Goal: Find specific page/section: Find specific page/section

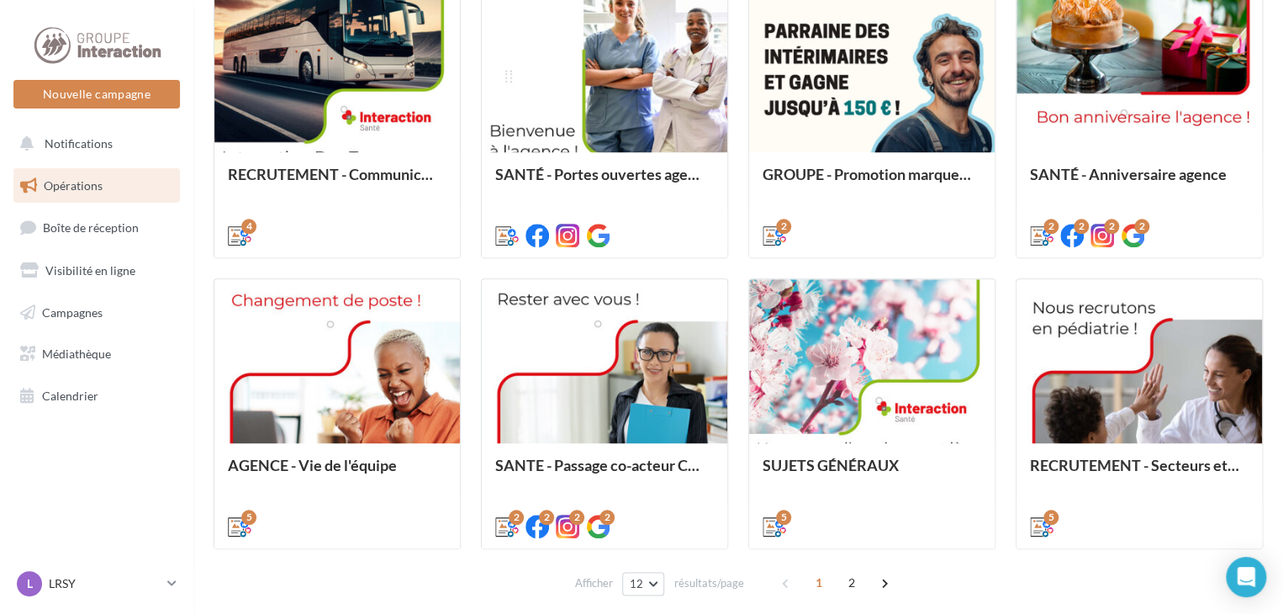
scroll to position [672, 0]
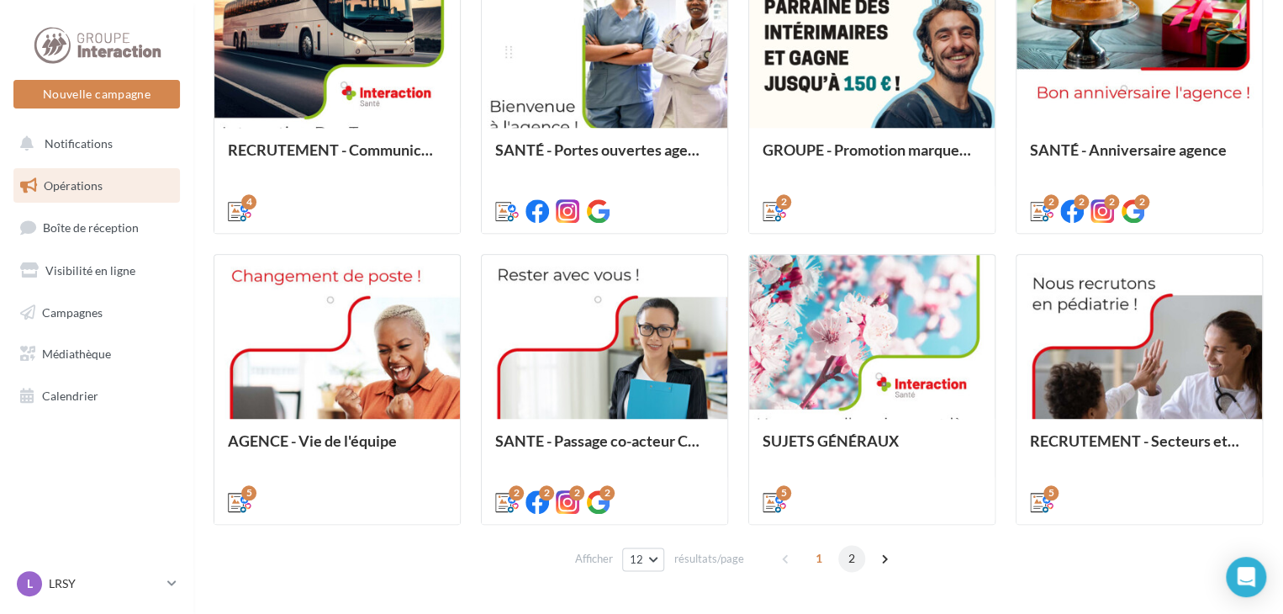
click at [849, 556] on span "2" at bounding box center [851, 558] width 27 height 27
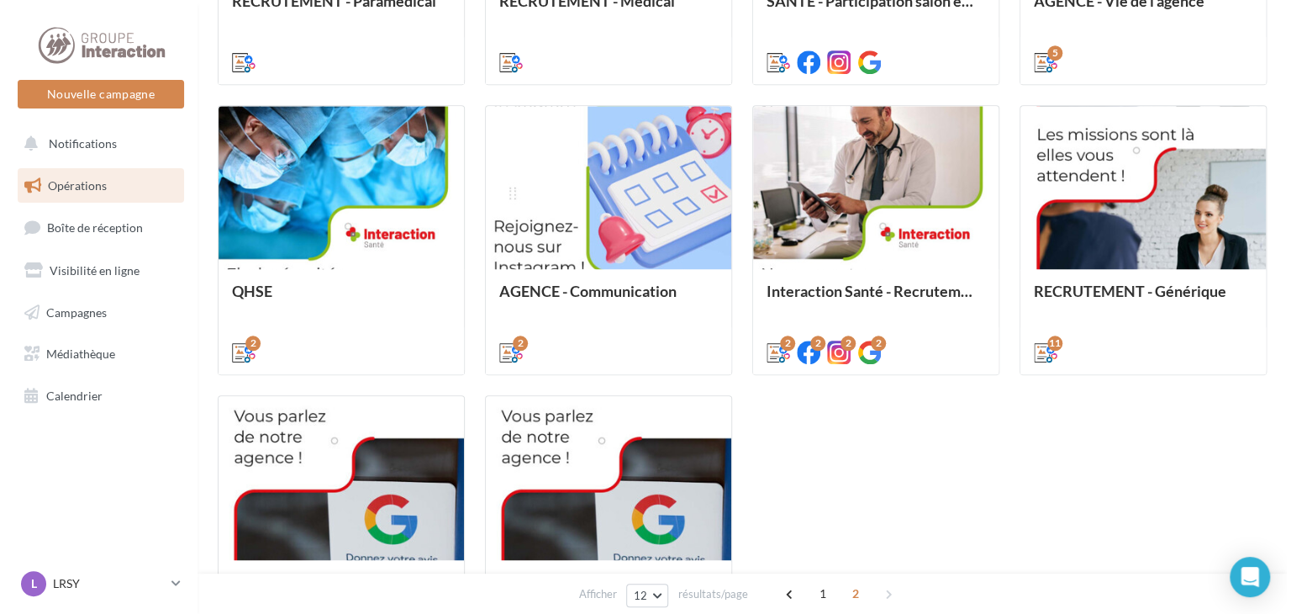
scroll to position [447, 0]
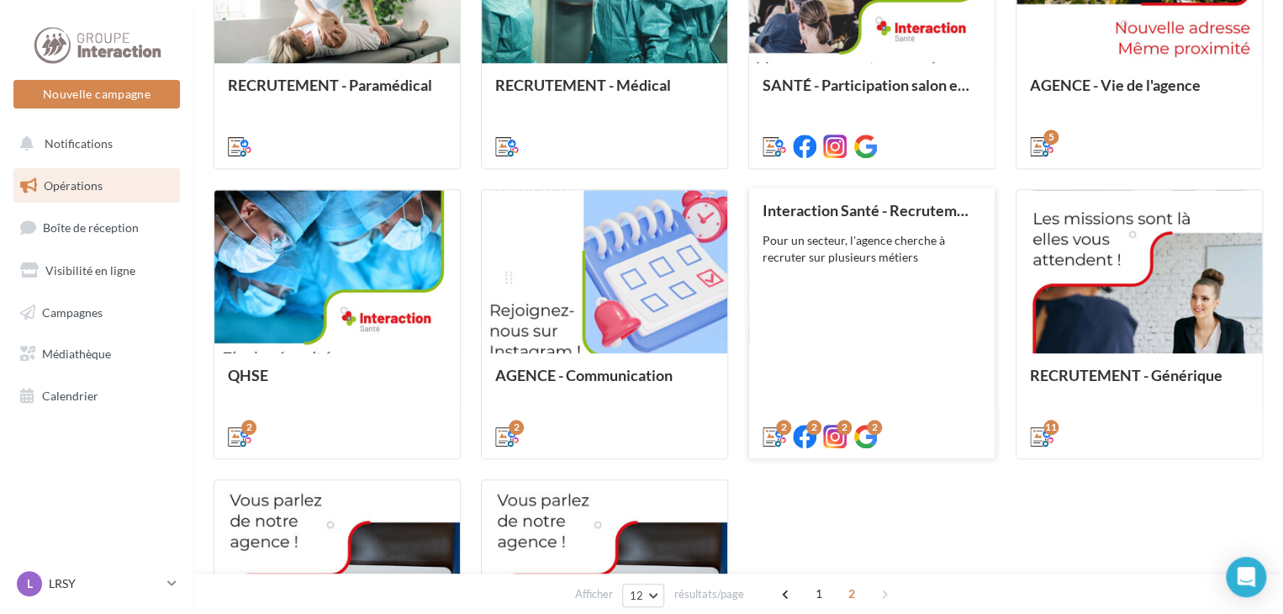
click at [921, 358] on div "Interaction Santé - Recrutement secteurs pathologies Pour un secteur, l'agence …" at bounding box center [871, 322] width 219 height 241
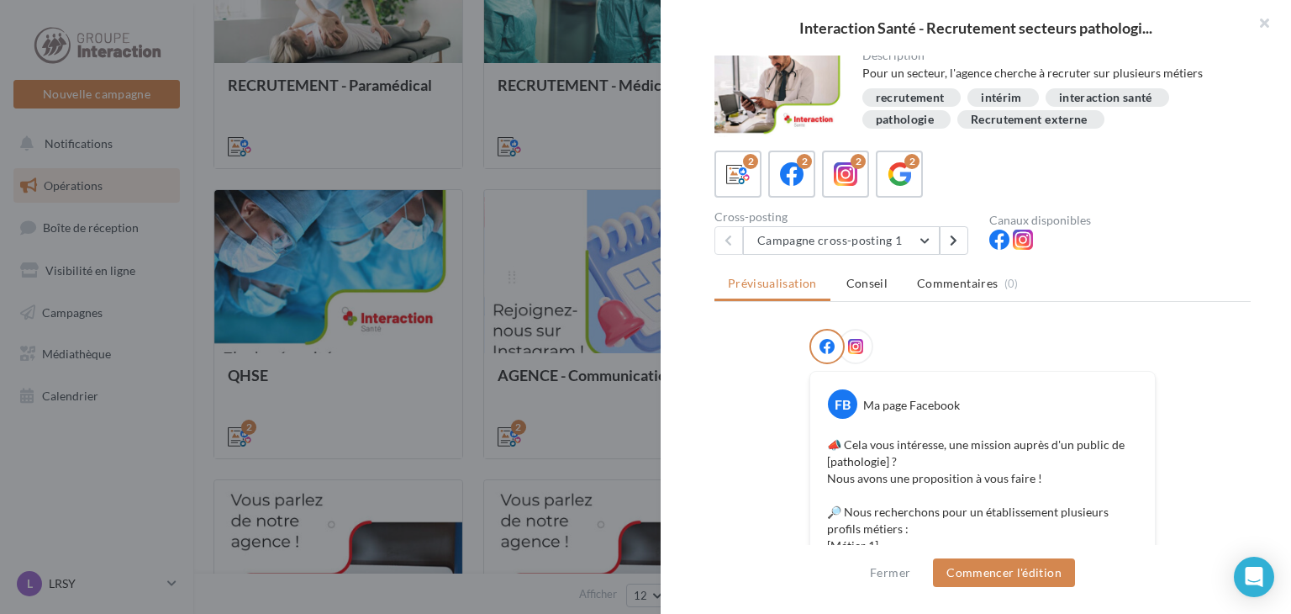
scroll to position [0, 0]
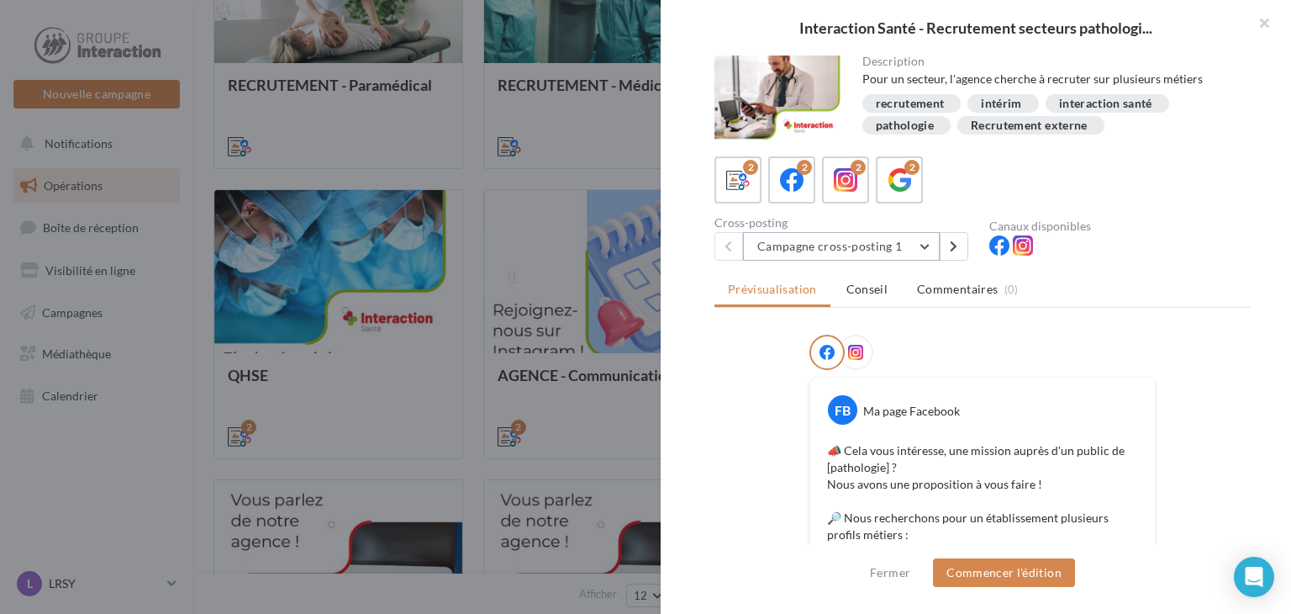
click at [931, 246] on button "Campagne cross-posting 1" at bounding box center [841, 246] width 197 height 29
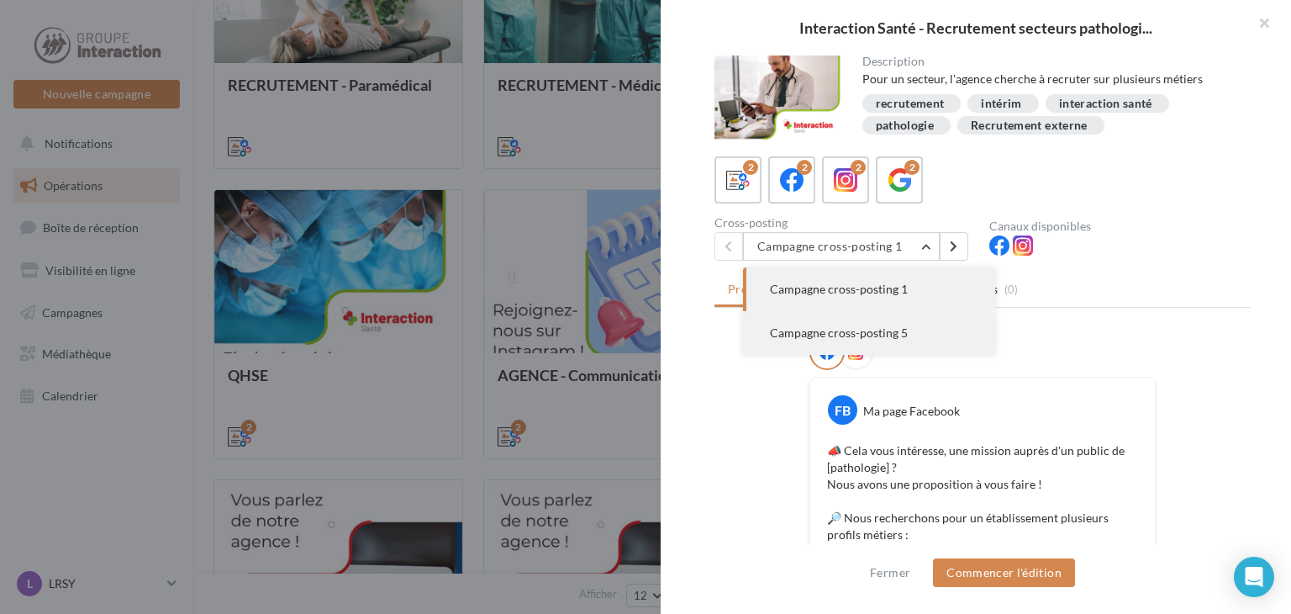
click at [891, 337] on span "Campagne cross-posting 5" at bounding box center [839, 332] width 138 height 14
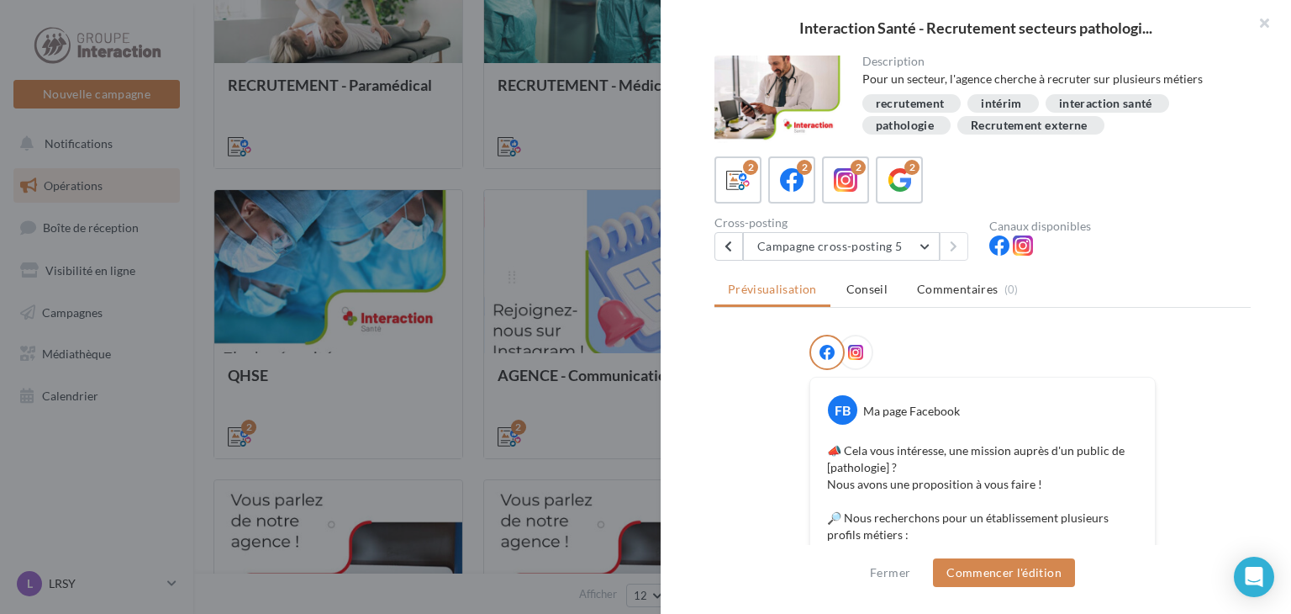
drag, startPoint x: 1265, startPoint y: 19, endPoint x: 1247, endPoint y: 25, distance: 18.6
click at [1265, 18] on button "button" at bounding box center [1257, 25] width 67 height 50
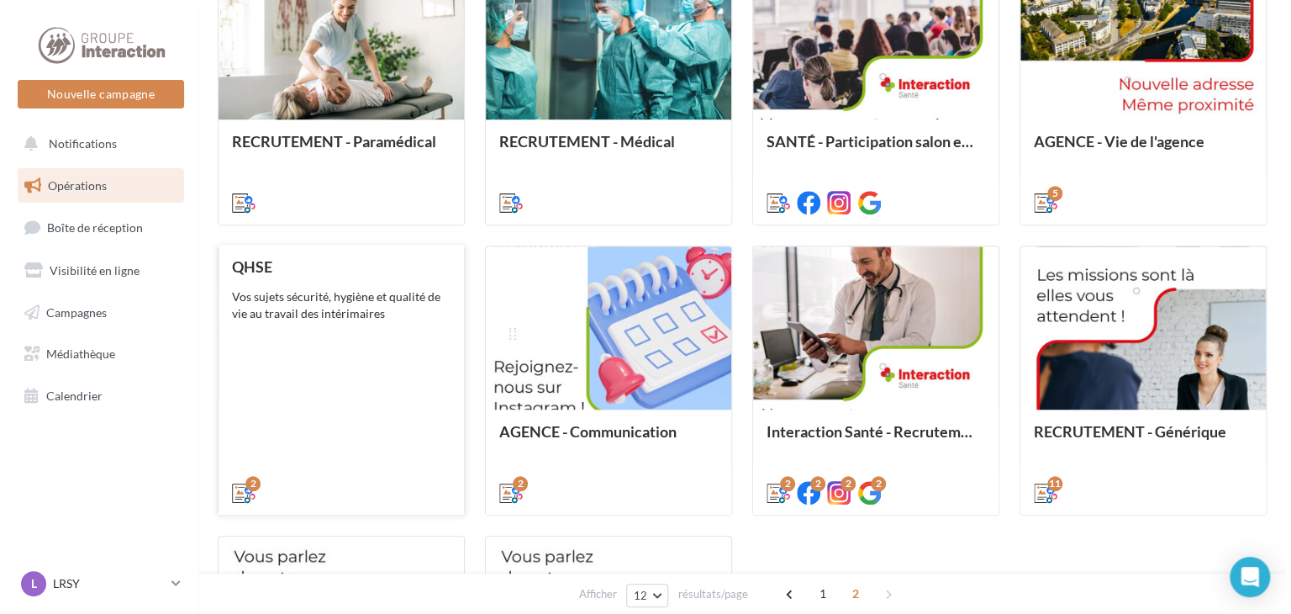
scroll to position [363, 0]
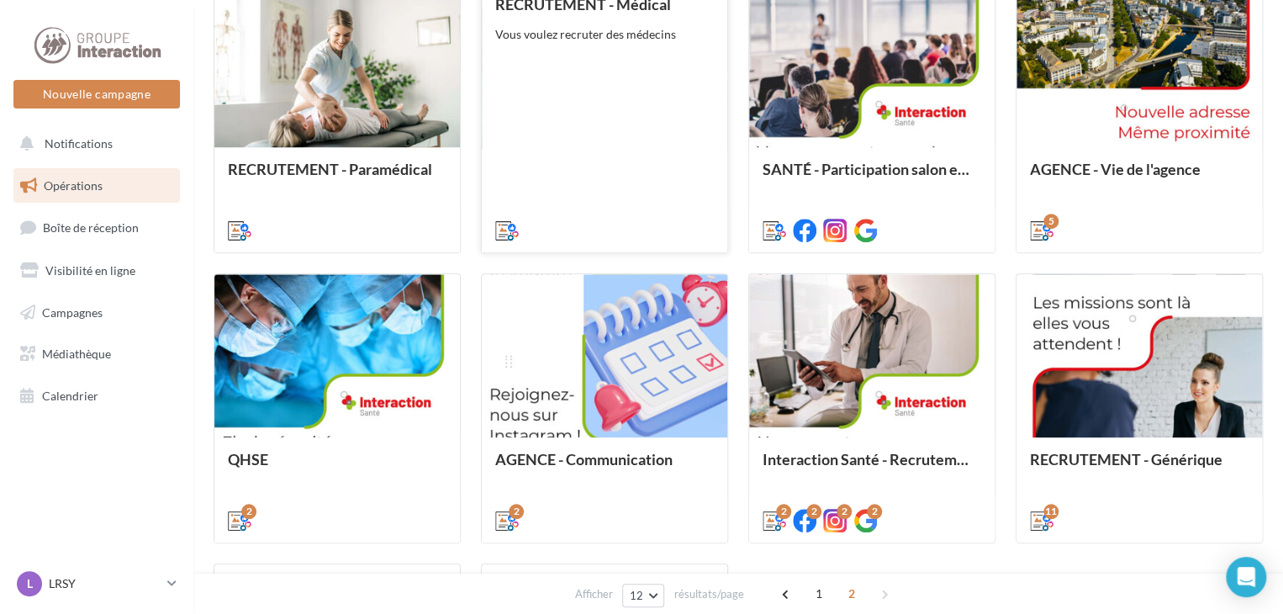
click at [633, 97] on div "RECRUTEMENT - Médical Vous voulez recruter des médecins" at bounding box center [604, 116] width 219 height 241
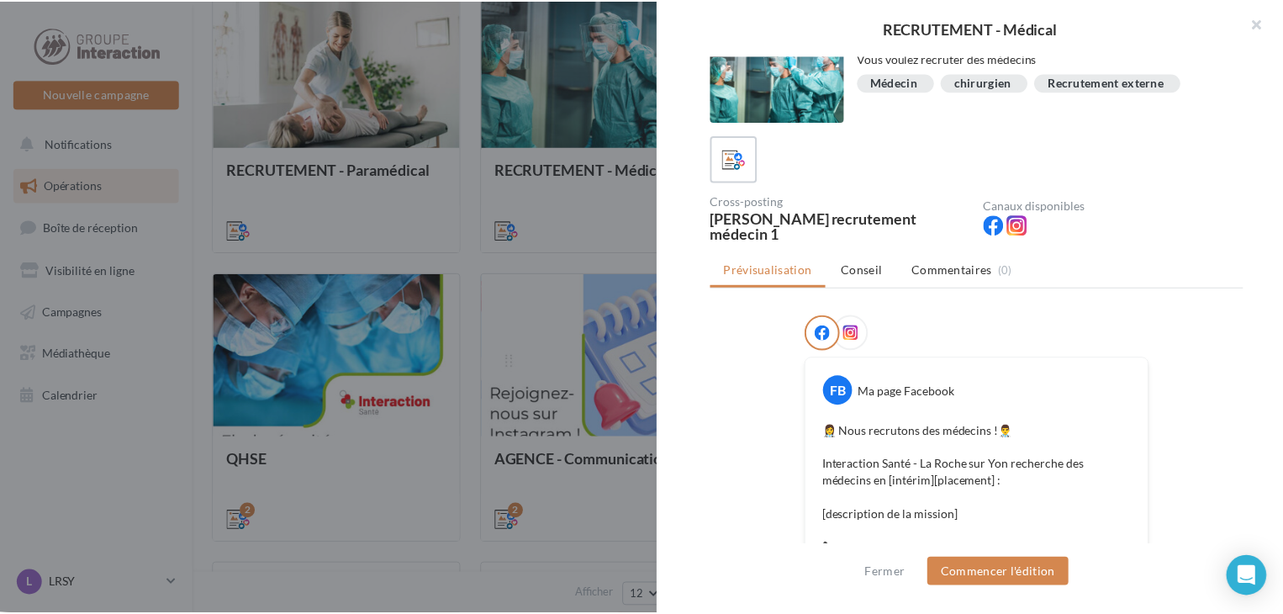
scroll to position [0, 0]
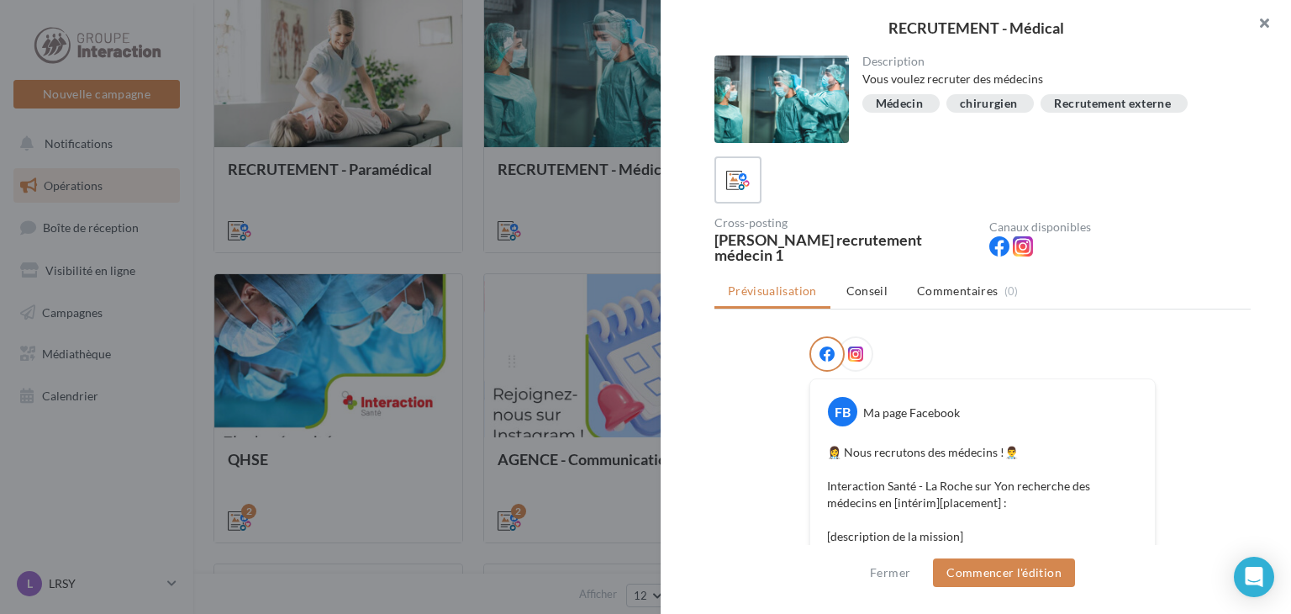
click at [1264, 17] on button "button" at bounding box center [1257, 25] width 67 height 50
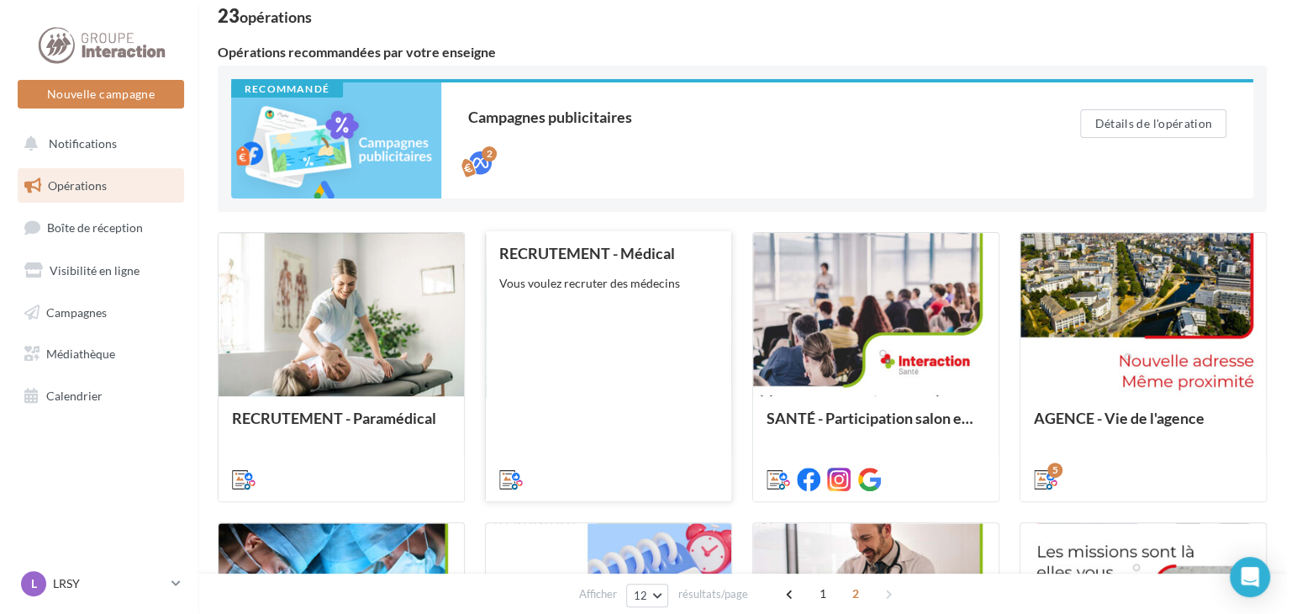
scroll to position [111, 0]
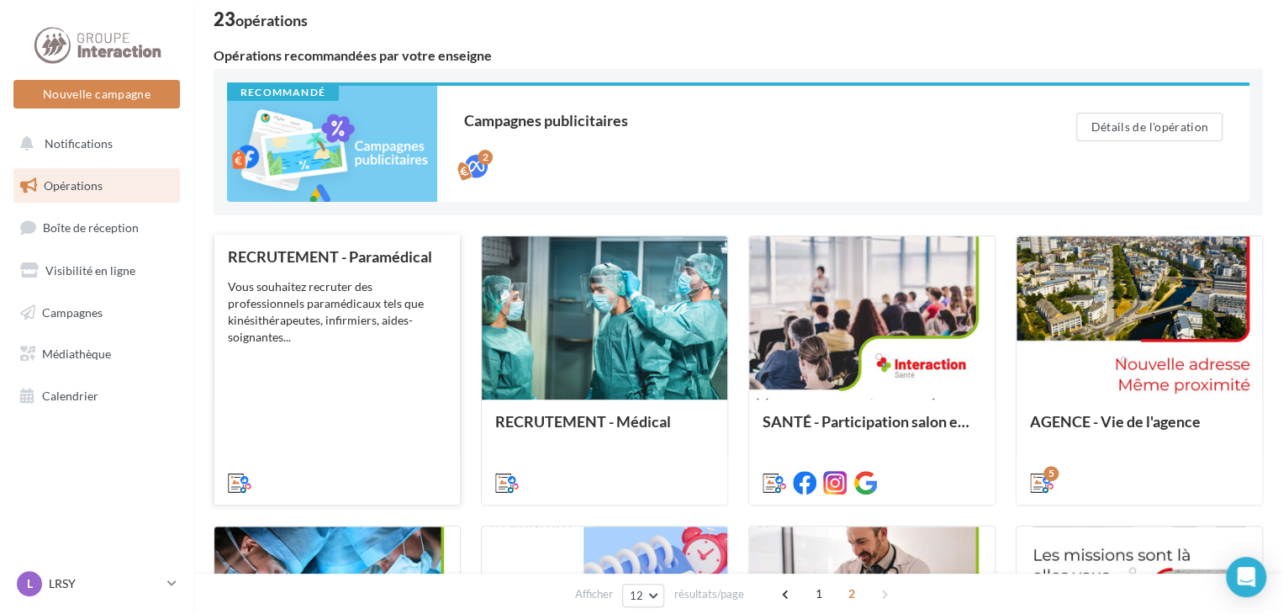
click at [364, 347] on div "RECRUTEMENT - Paramédical Vous souhaitez recruter des professionnels paramédica…" at bounding box center [337, 368] width 219 height 241
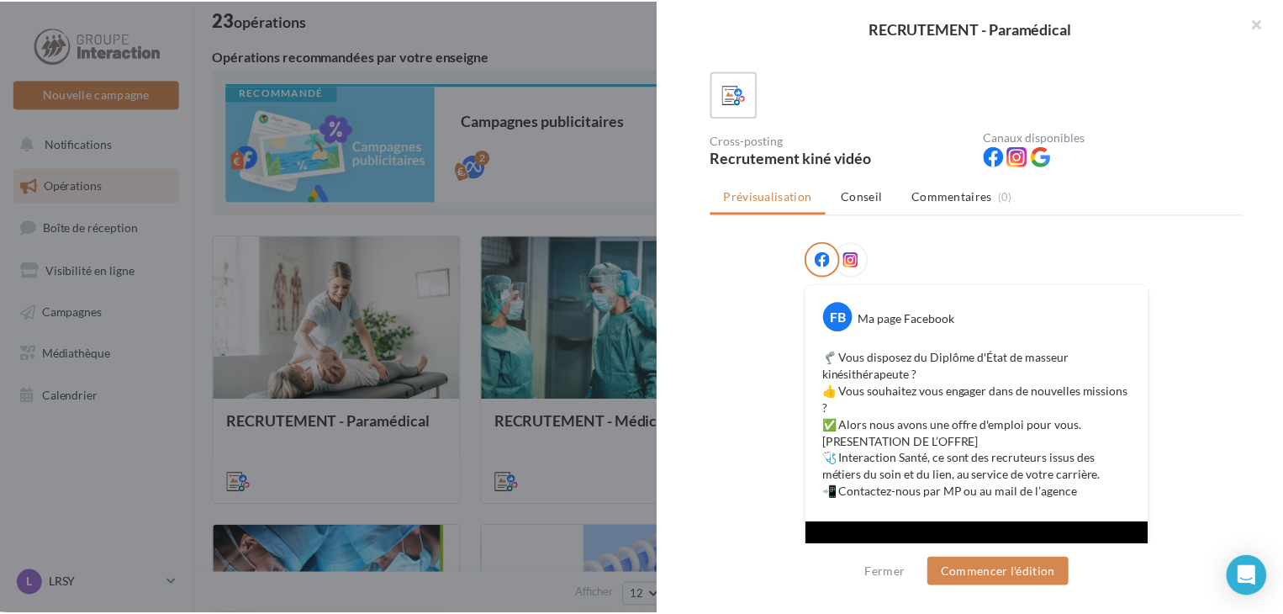
scroll to position [0, 0]
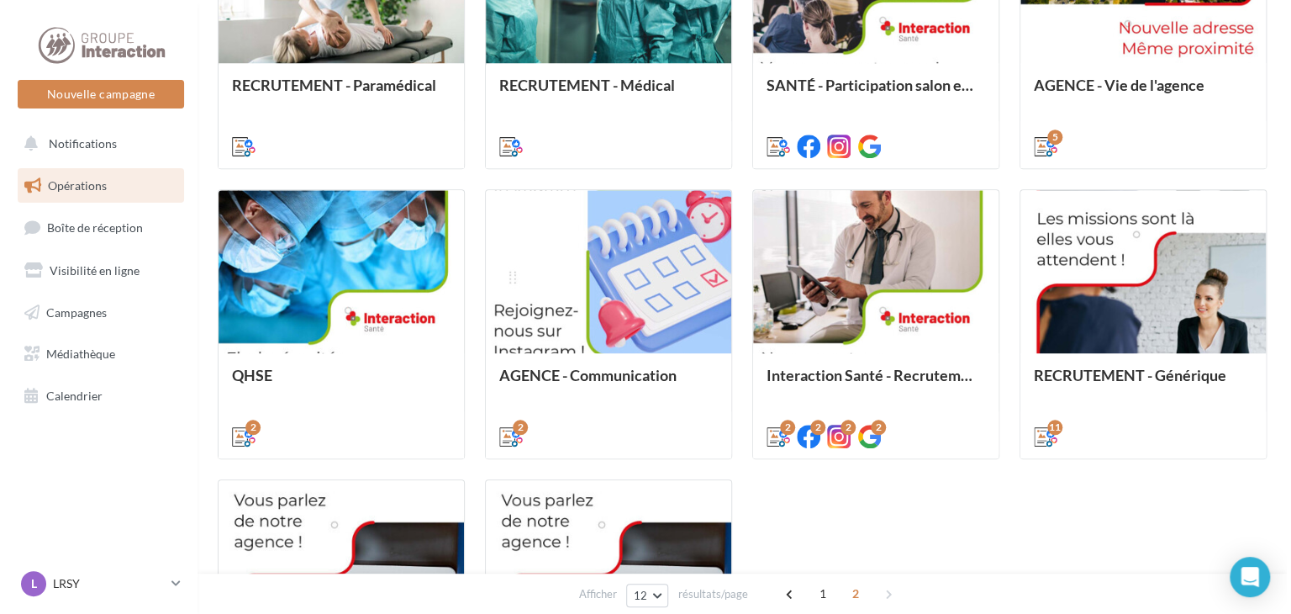
scroll to position [531, 0]
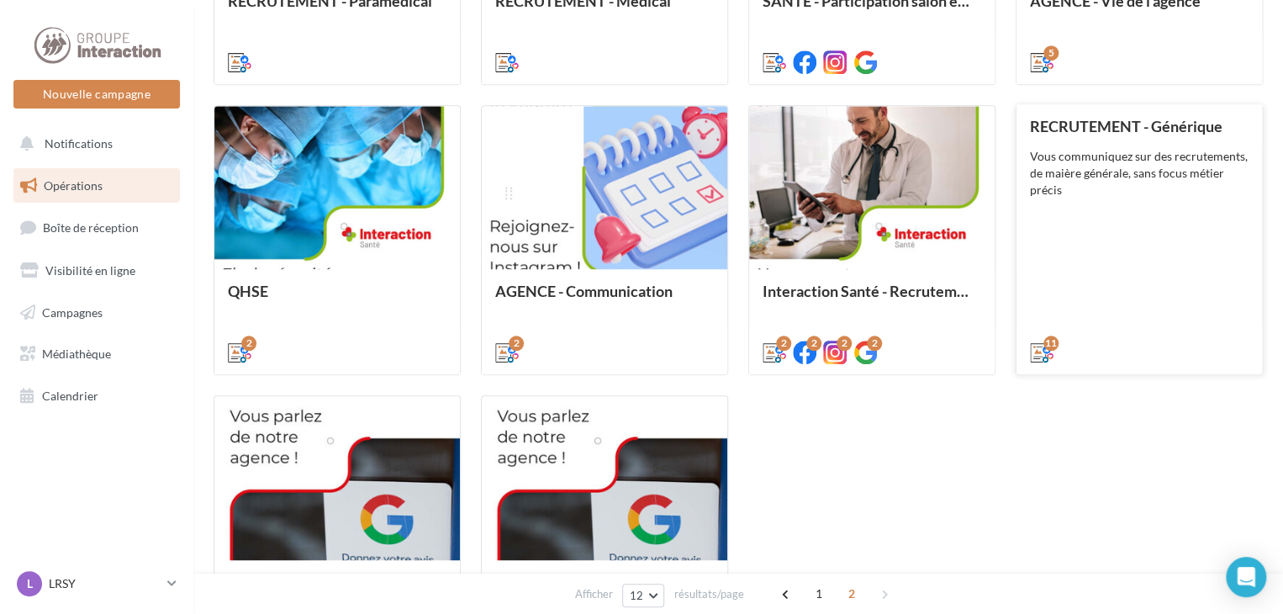
click at [1142, 283] on div "RECRUTEMENT - Générique Vous communiquez sur des recrutements, de maière généra…" at bounding box center [1139, 238] width 219 height 241
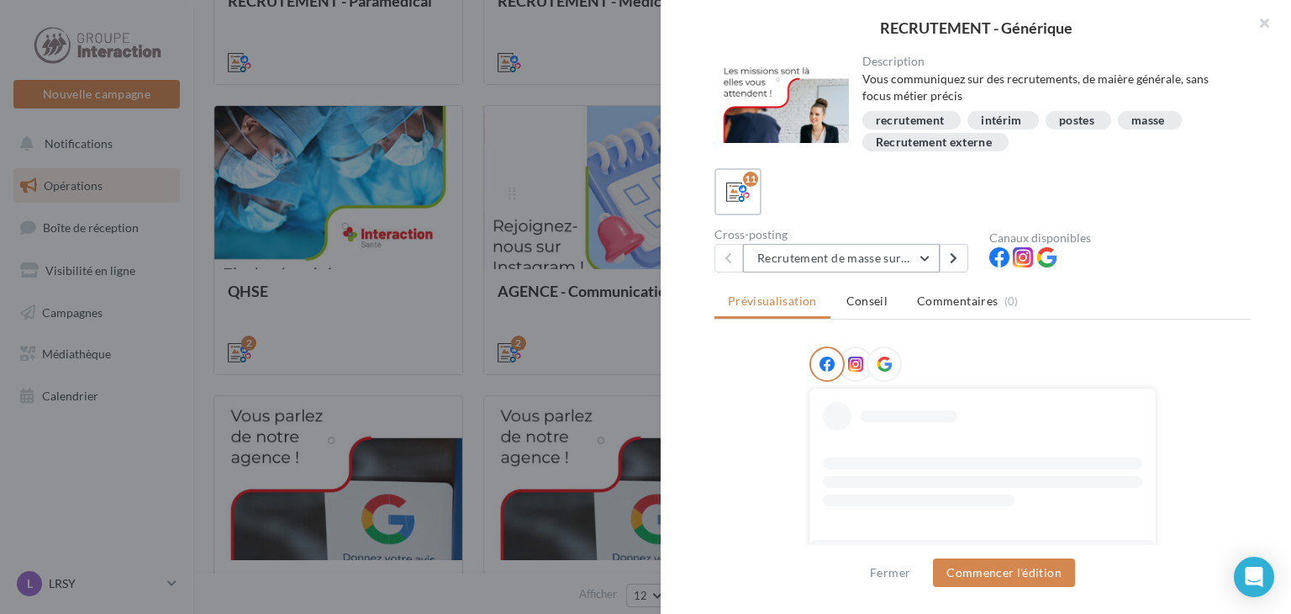
click at [804, 251] on button "Recrutement de masse sur un poste 1" at bounding box center [841, 258] width 197 height 29
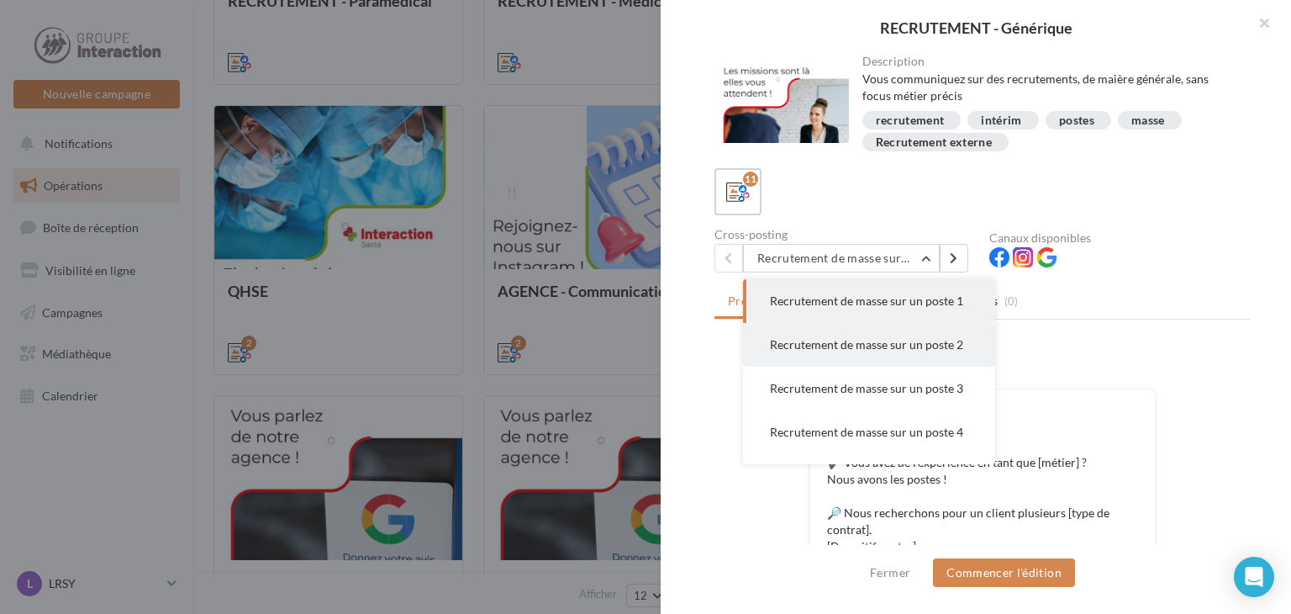
click at [832, 351] on span "Recrutement de masse sur un poste 2" at bounding box center [866, 344] width 193 height 14
